Goal: Information Seeking & Learning: Learn about a topic

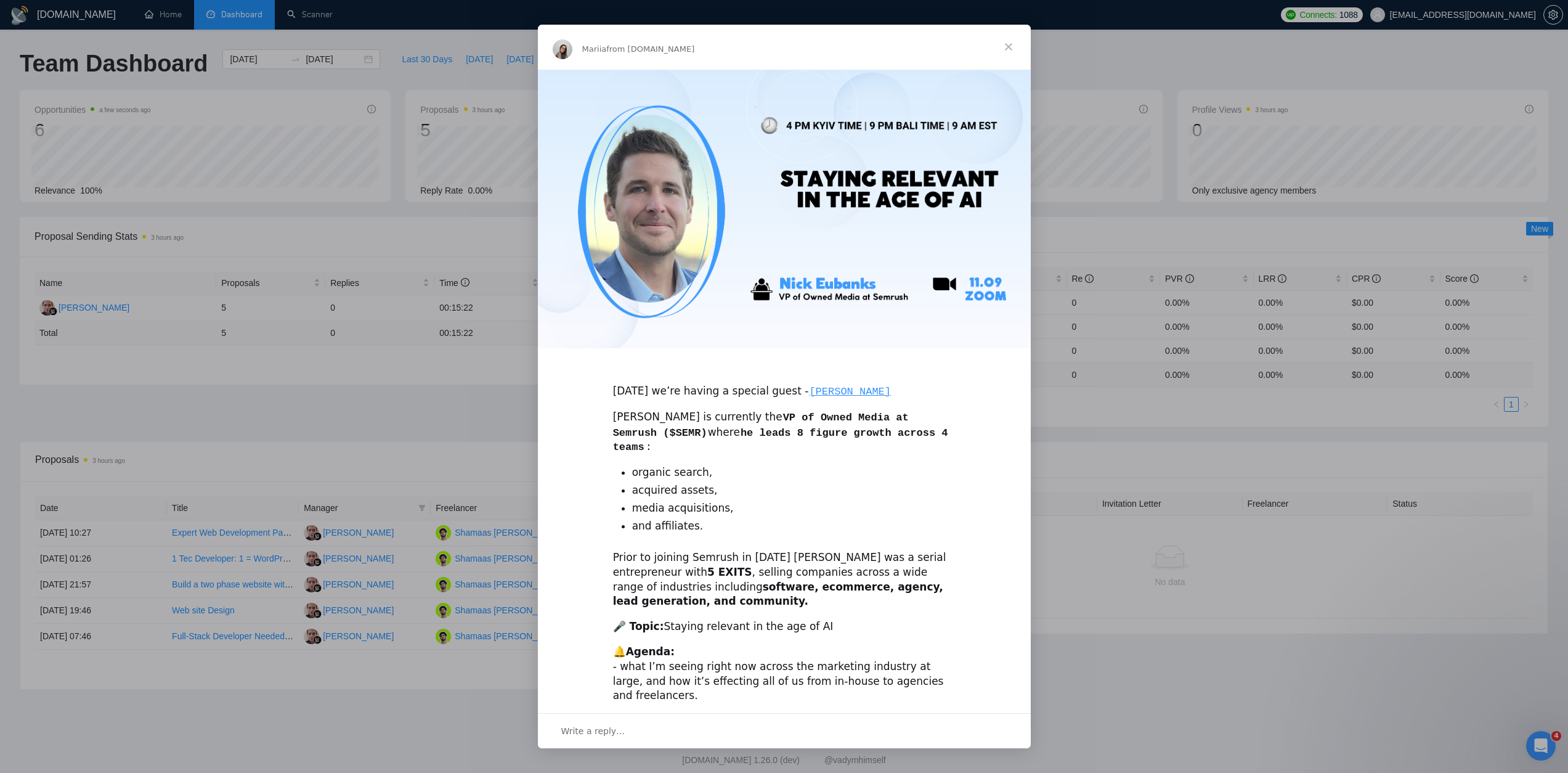
click at [1013, 44] on span "Close" at bounding box center [1008, 46] width 44 height 44
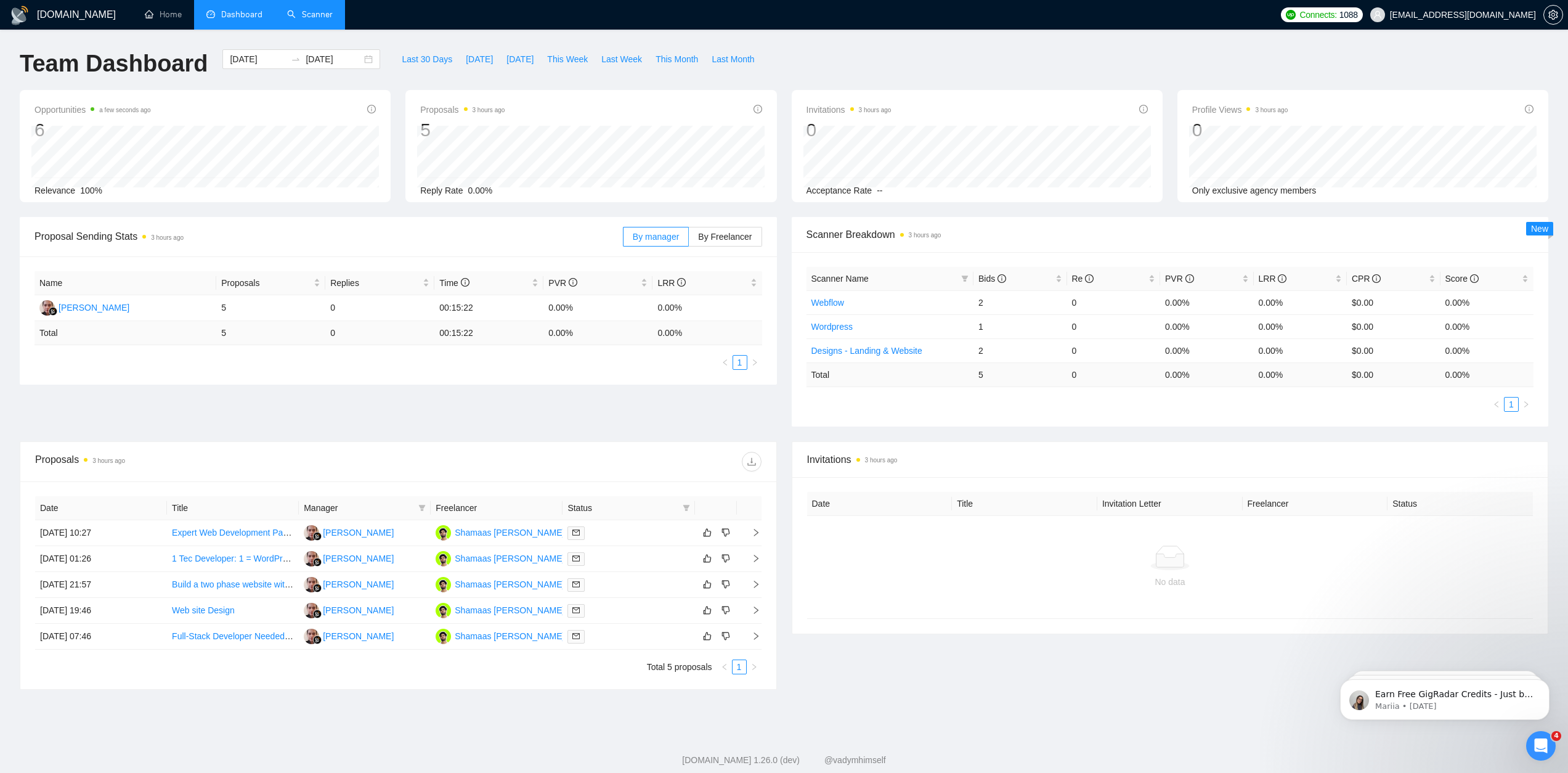
click at [297, 11] on link "Scanner" at bounding box center [310, 15] width 45 height 11
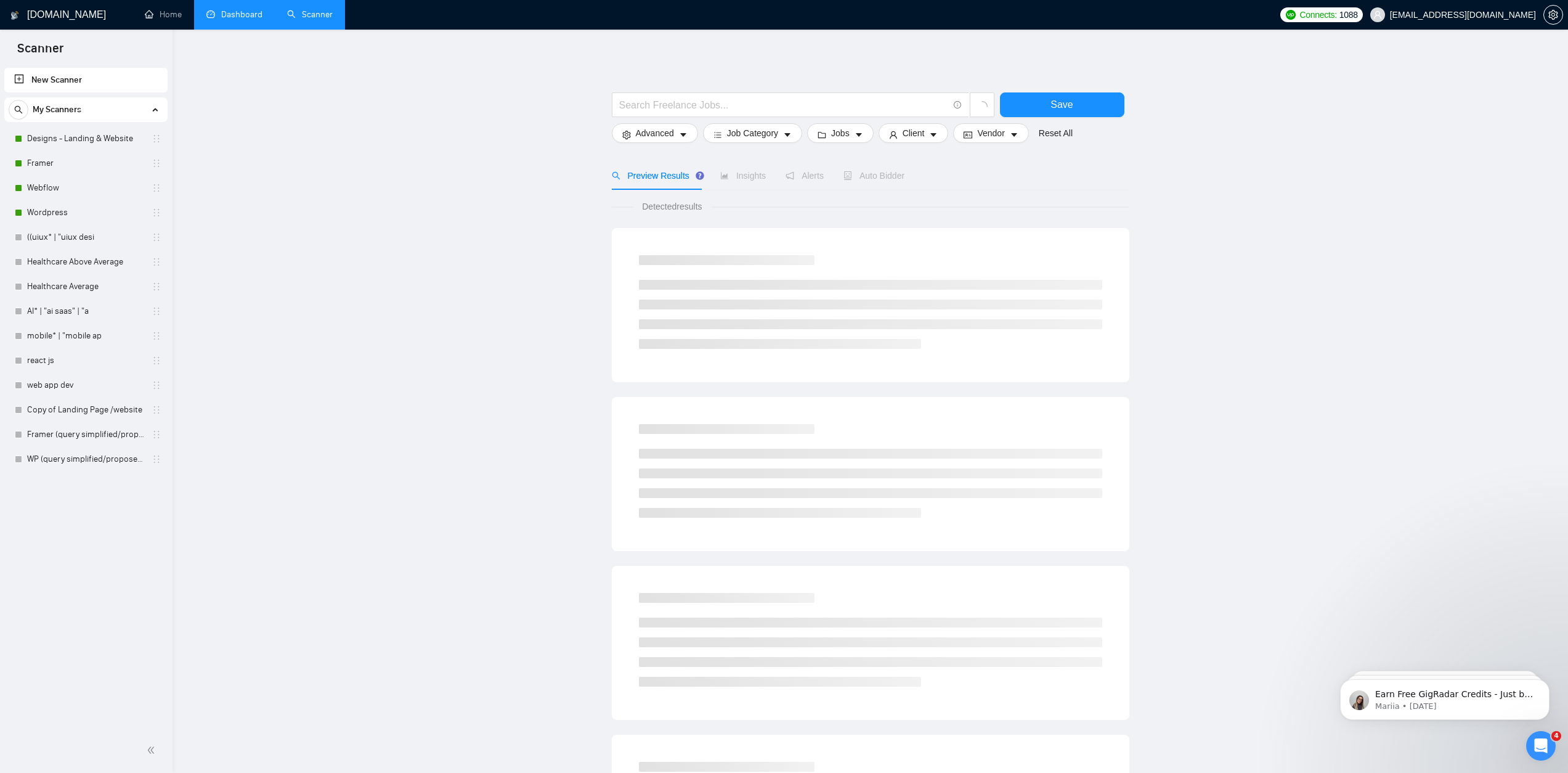
click at [220, 12] on link "Dashboard" at bounding box center [235, 15] width 56 height 11
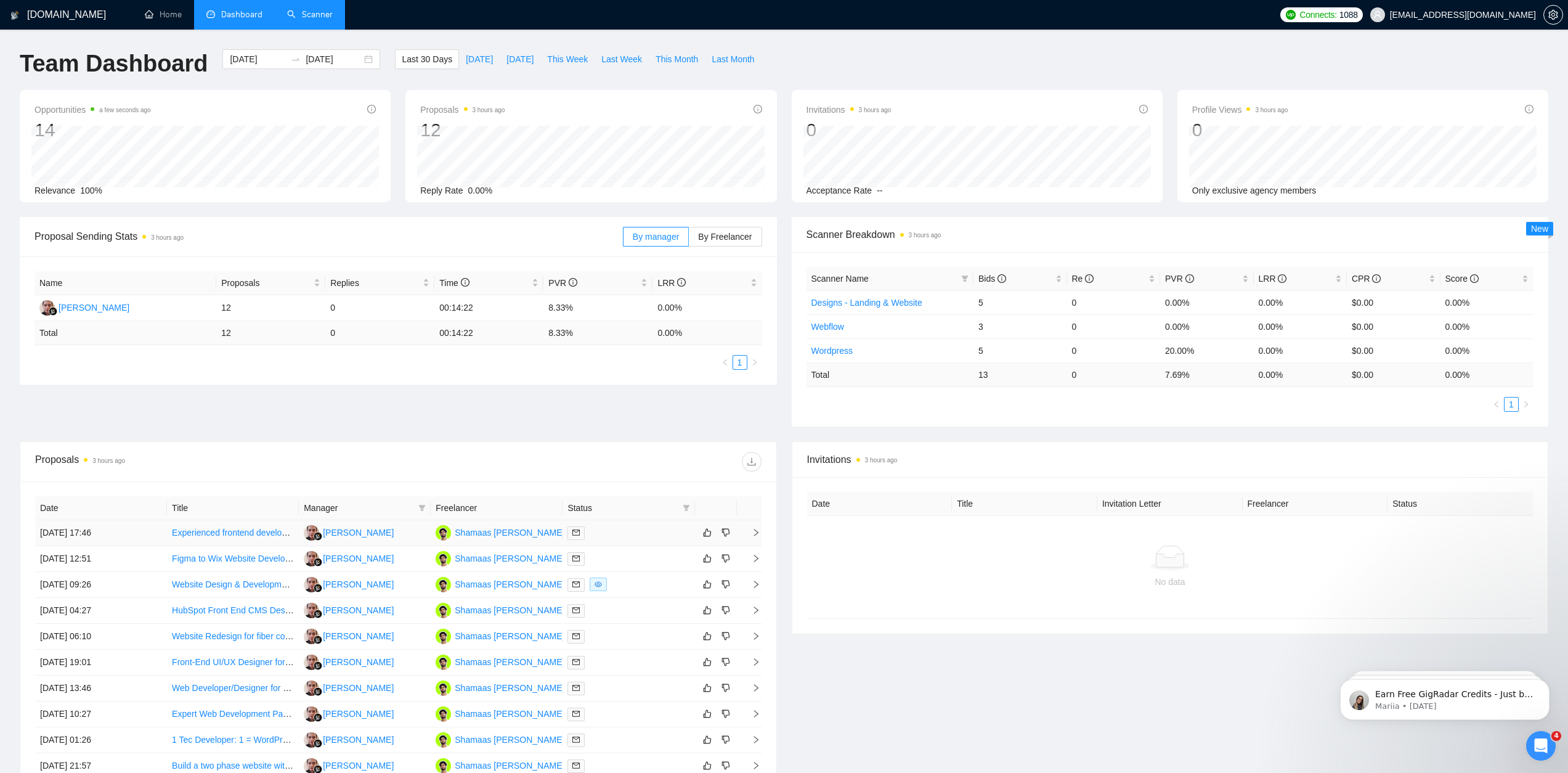
click at [262, 533] on link "Experienced frontend developer for slicing Figma designs - No agencies!" at bounding box center [311, 533] width 278 height 10
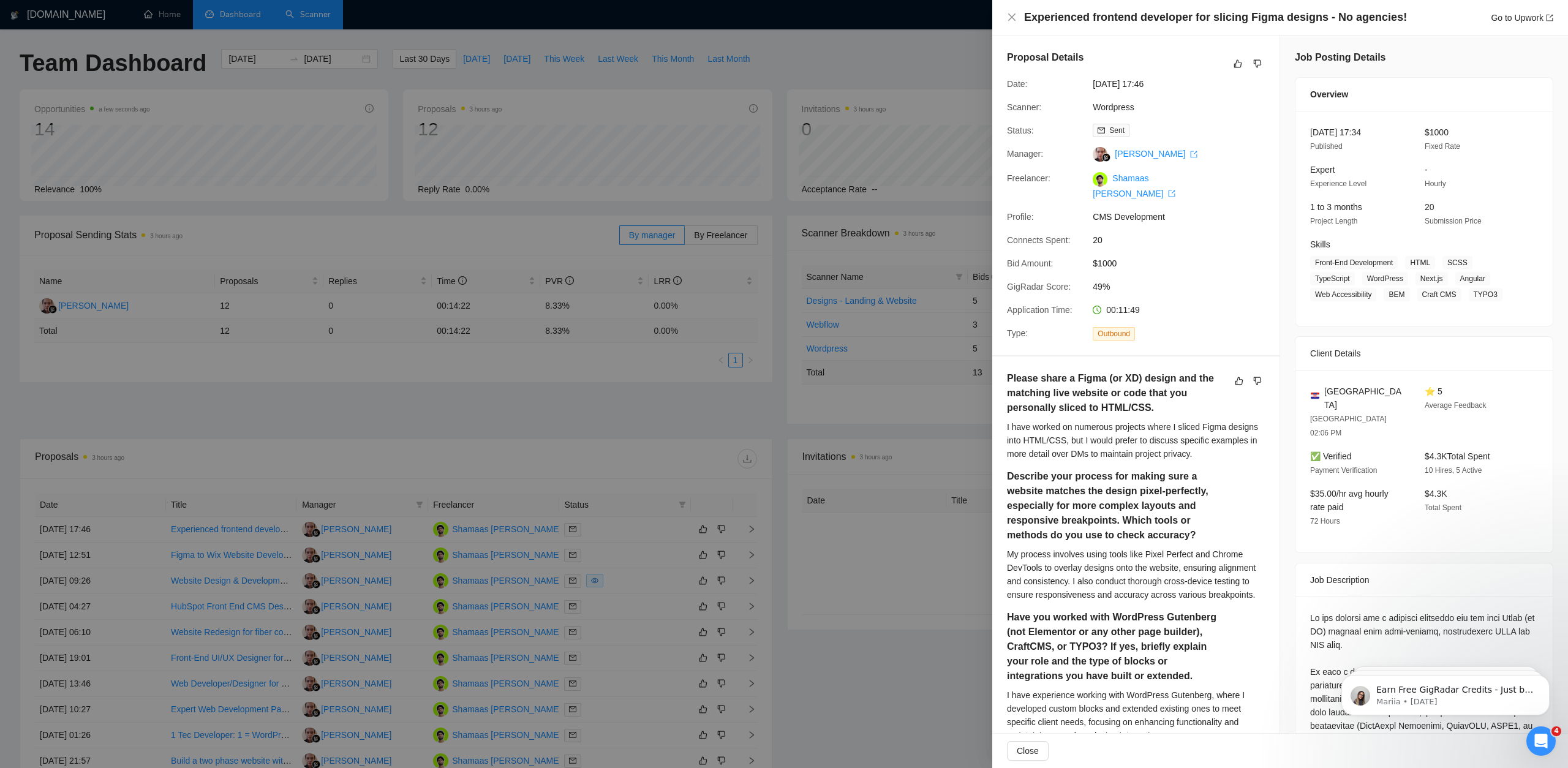
click at [1107, 420] on div "I have worked on numerous projects where I sliced Figma designs into HTML/CSS, …" at bounding box center [1136, 440] width 258 height 41
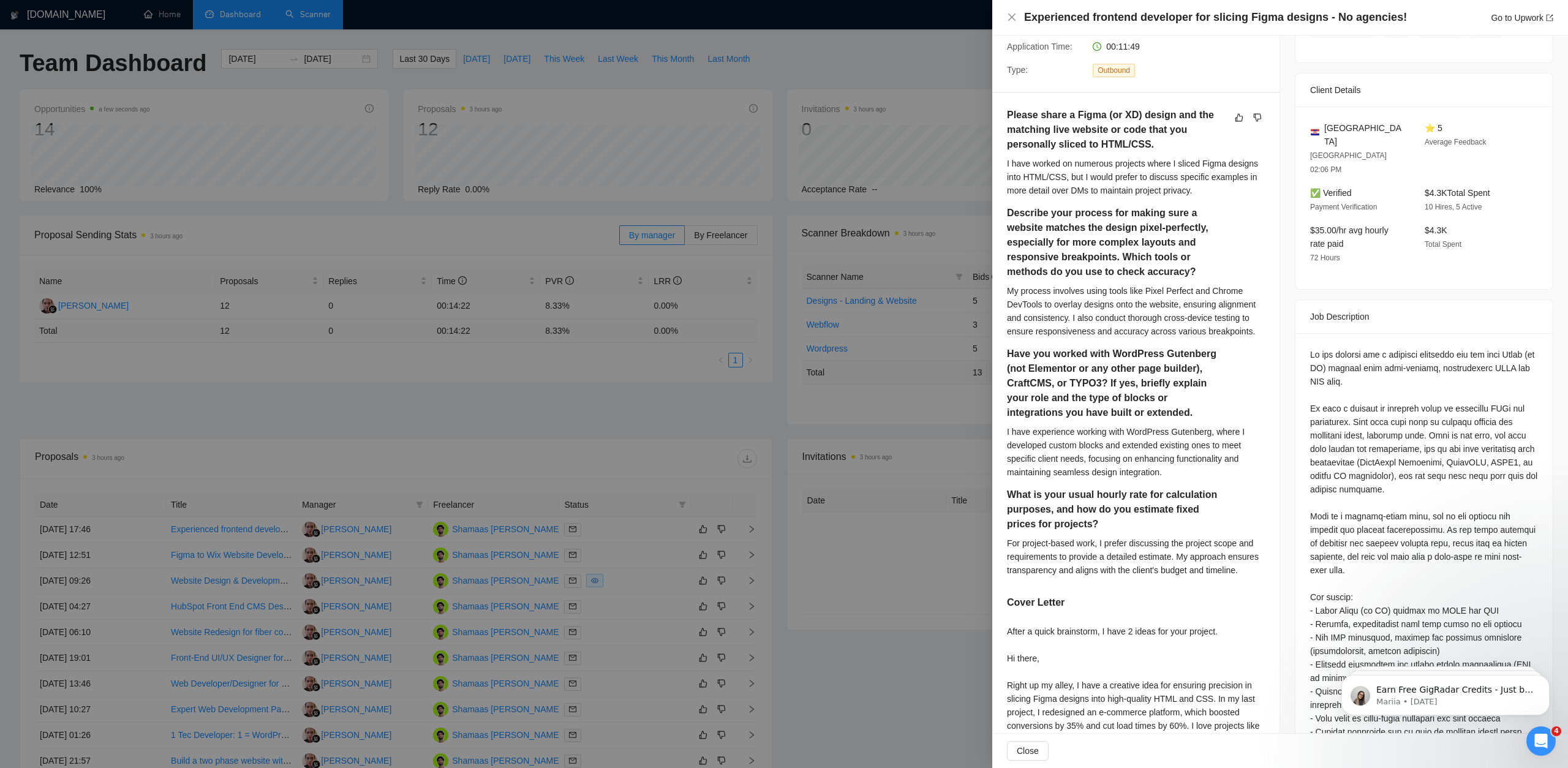
scroll to position [272, 0]
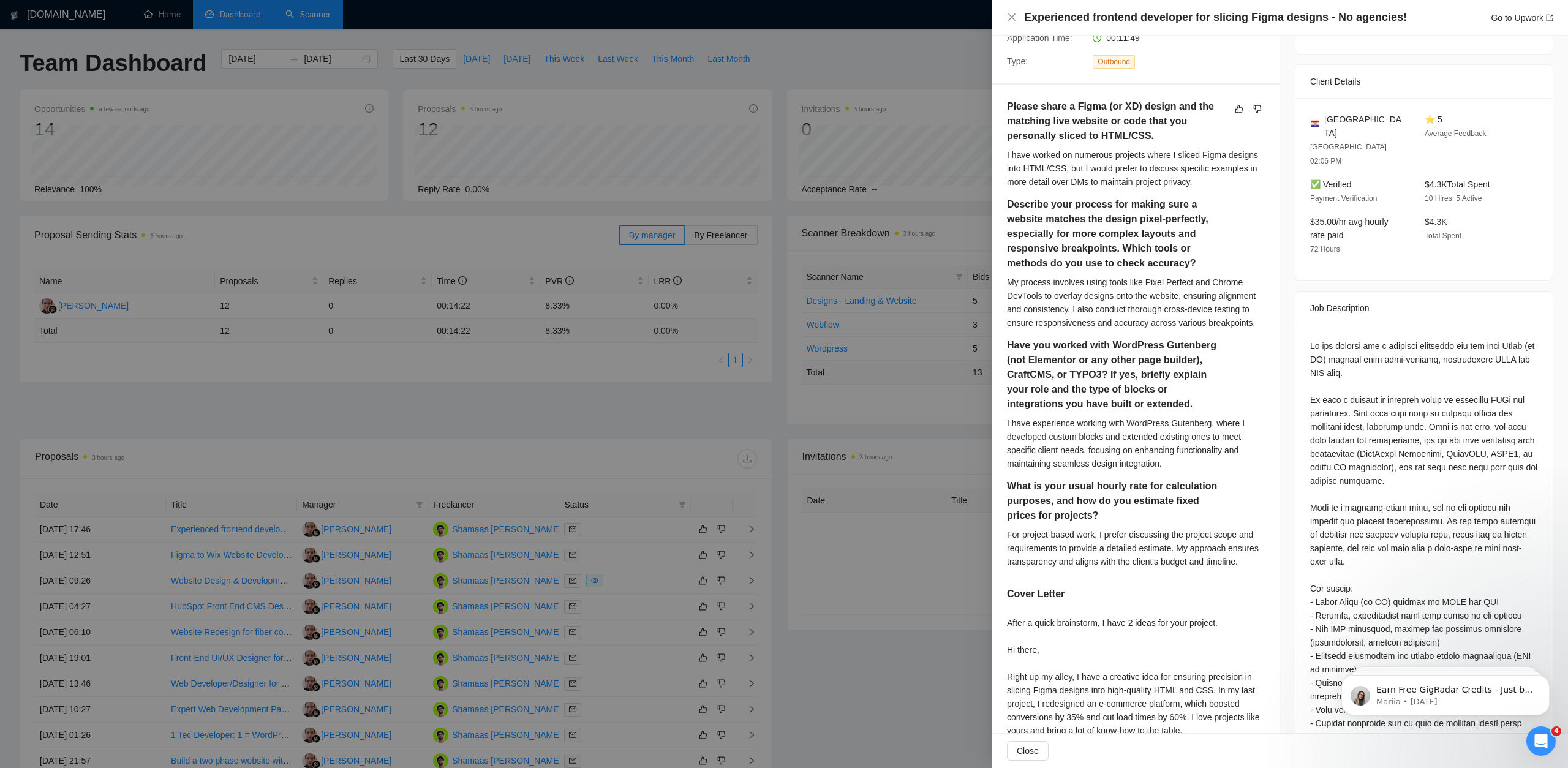
click at [802, 538] on div at bounding box center [784, 384] width 1568 height 768
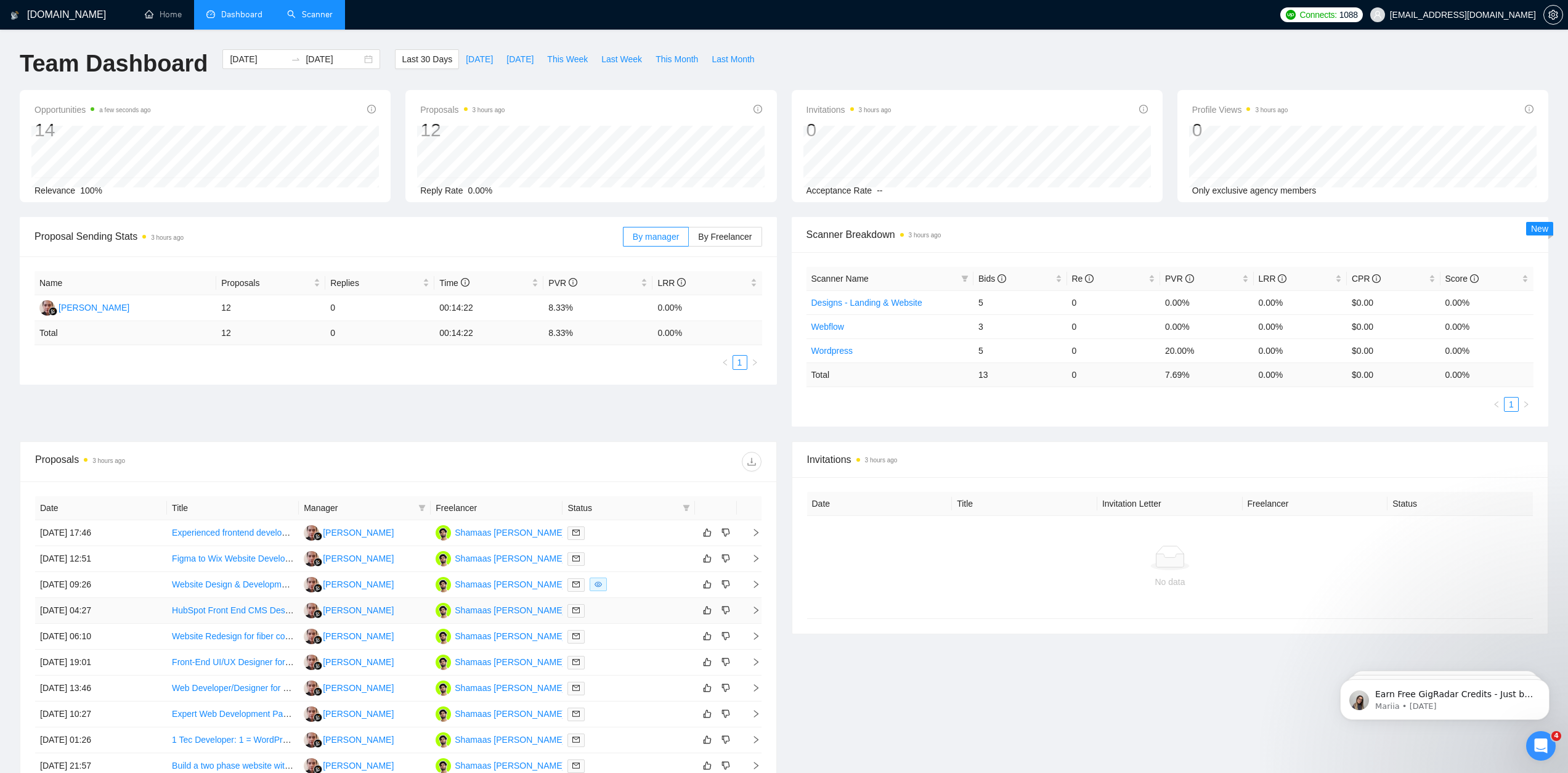
click at [246, 614] on link "HubSpot Front End CMS Designer" at bounding box center [239, 610] width 132 height 10
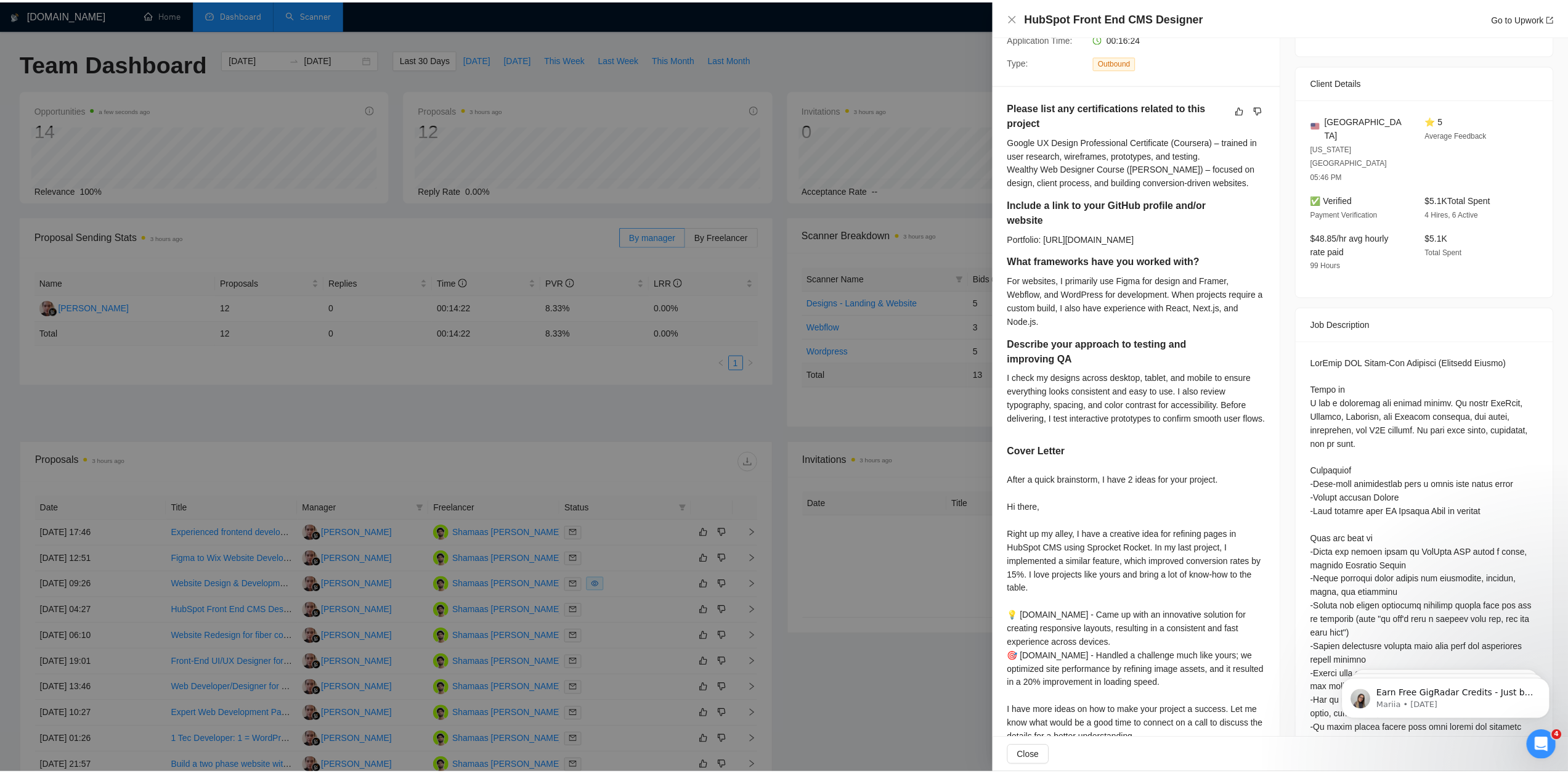
scroll to position [0, 0]
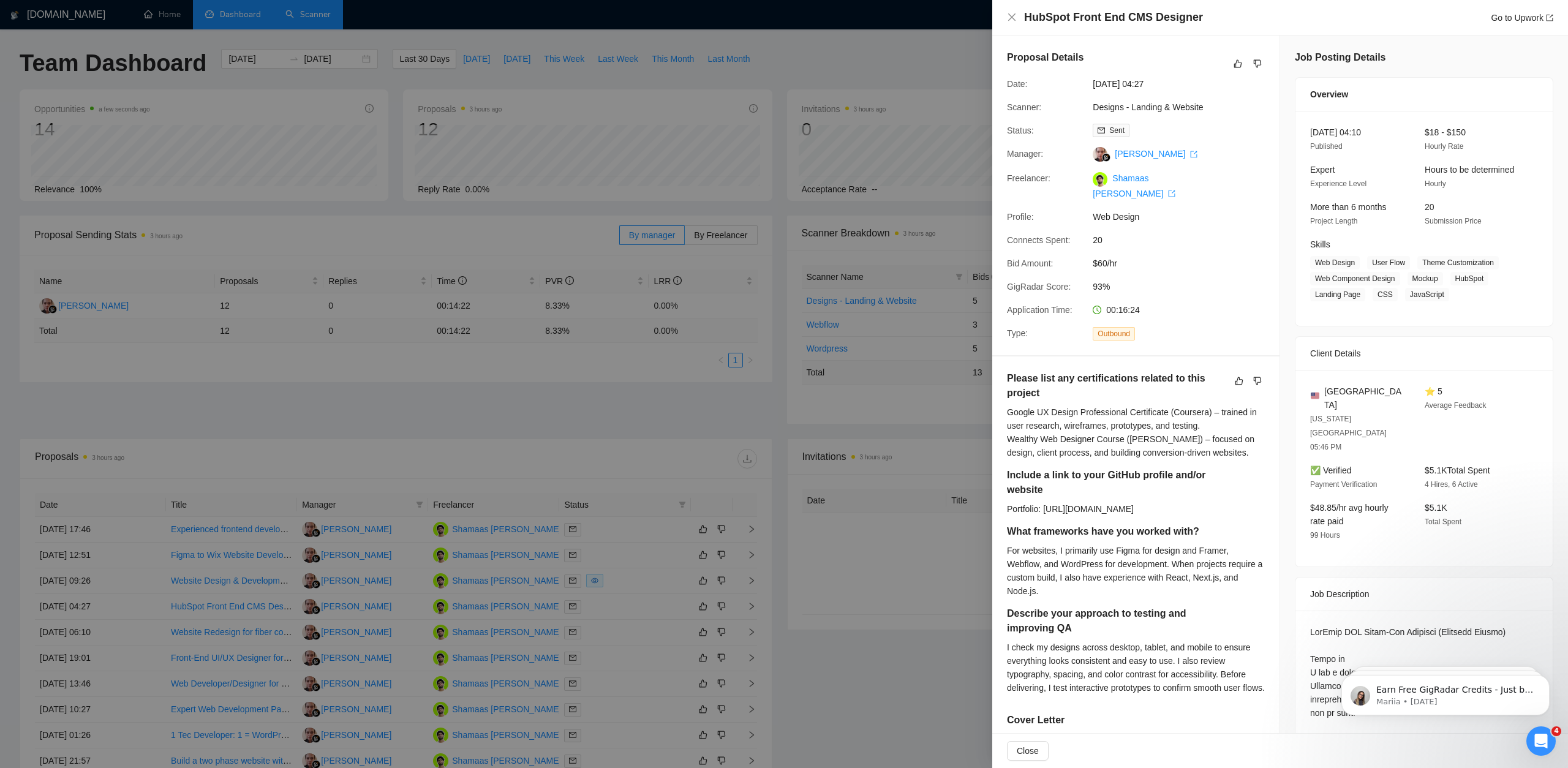
click at [801, 152] on div at bounding box center [784, 384] width 1568 height 768
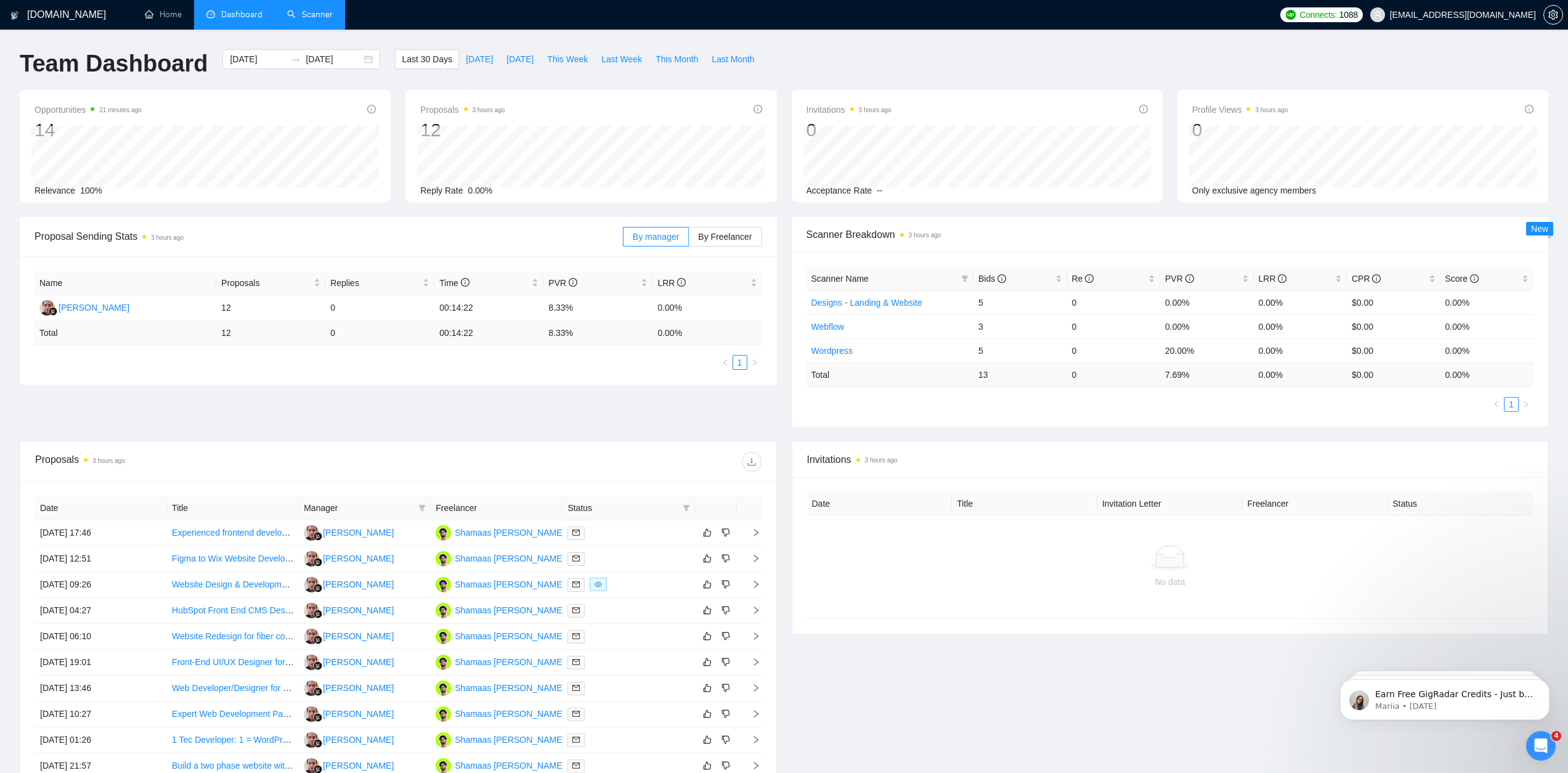
click at [986, 439] on div "Proposal Sending Stats 3 hours ago By manager By Freelancer Name Proposals Repl…" at bounding box center [784, 328] width 1544 height 224
